Goal: Task Accomplishment & Management: Manage account settings

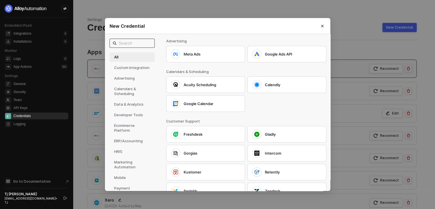
click at [128, 41] on input "text" at bounding box center [135, 43] width 33 height 6
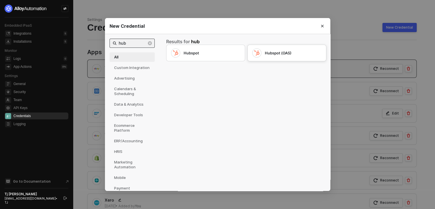
type input "hub"
click at [293, 48] on div "Hubspot (OAS)" at bounding box center [286, 52] width 69 height 9
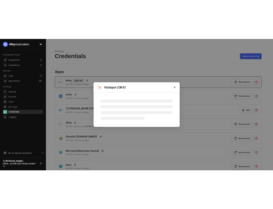
scroll to position [11, 0]
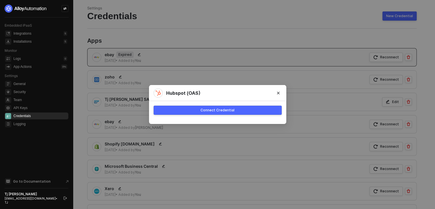
click at [224, 109] on div "Connect Credential" at bounding box center [217, 110] width 34 height 5
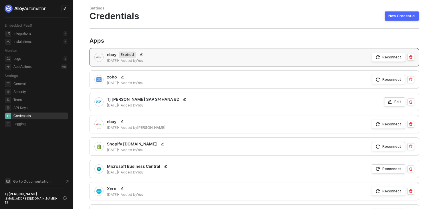
click at [399, 17] on div "New Credential" at bounding box center [401, 16] width 27 height 5
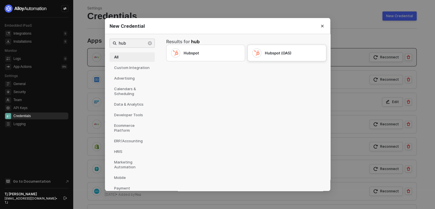
click at [274, 55] on div "Hubspot (OAS)" at bounding box center [293, 52] width 57 height 5
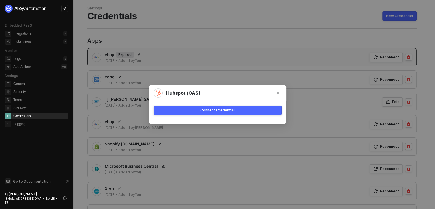
click at [193, 107] on button "Connect Credential" at bounding box center [217, 109] width 128 height 9
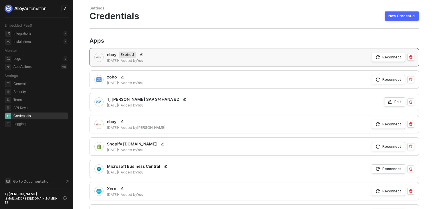
drag, startPoint x: 102, startPoint y: 17, endPoint x: 121, endPoint y: 149, distance: 132.8
click at [121, 149] on div "8 months ago • Added by You" at bounding box center [136, 149] width 59 height 5
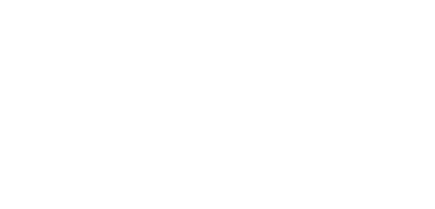
scroll to position [15, 0]
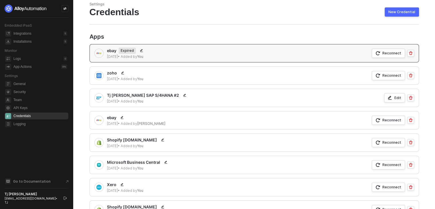
click at [273, 8] on button "New Credential" at bounding box center [401, 11] width 34 height 9
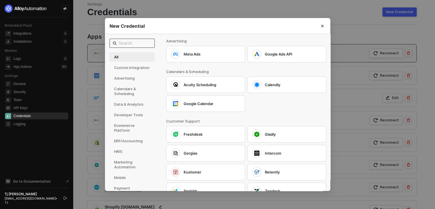
click at [126, 43] on input "text" at bounding box center [135, 43] width 33 height 6
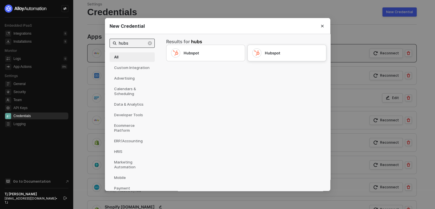
type input "hubs"
click at [268, 51] on div "Hubspot" at bounding box center [293, 52] width 57 height 5
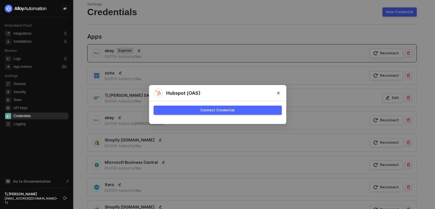
click at [182, 113] on button "Connect Credential" at bounding box center [217, 109] width 128 height 9
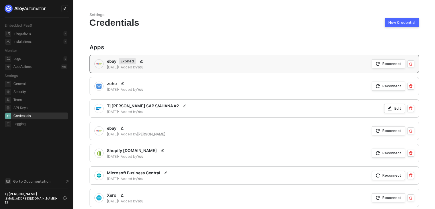
scroll to position [0, 0]
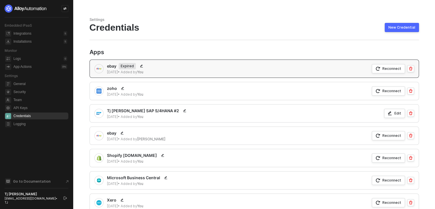
click at [273, 24] on button "New Credential" at bounding box center [401, 27] width 34 height 9
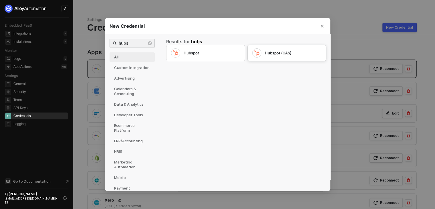
click at [273, 46] on div "Hubspot (OAS)" at bounding box center [286, 53] width 79 height 17
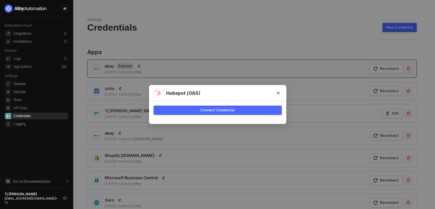
click at [216, 111] on div "Connect Credential" at bounding box center [217, 110] width 34 height 5
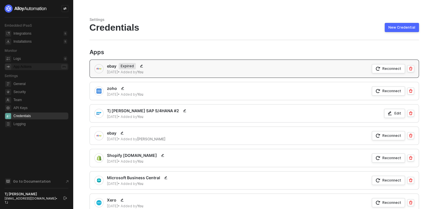
click at [13, 66] on li "App Actions 0 %" at bounding box center [37, 66] width 64 height 7
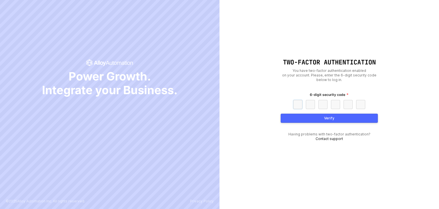
paste input "7"
type input "7"
type input "8"
type input "9"
type input "4"
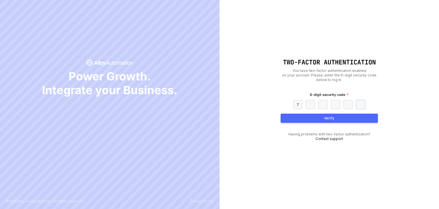
type input "9"
type input "3"
click at [328, 117] on div "Verify" at bounding box center [329, 118] width 10 height 5
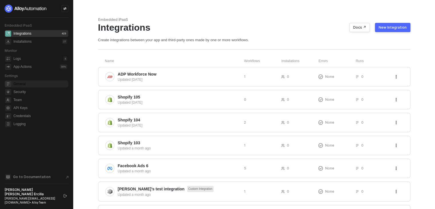
click at [21, 84] on span "General" at bounding box center [40, 83] width 54 height 7
